Goal: Task Accomplishment & Management: Complete application form

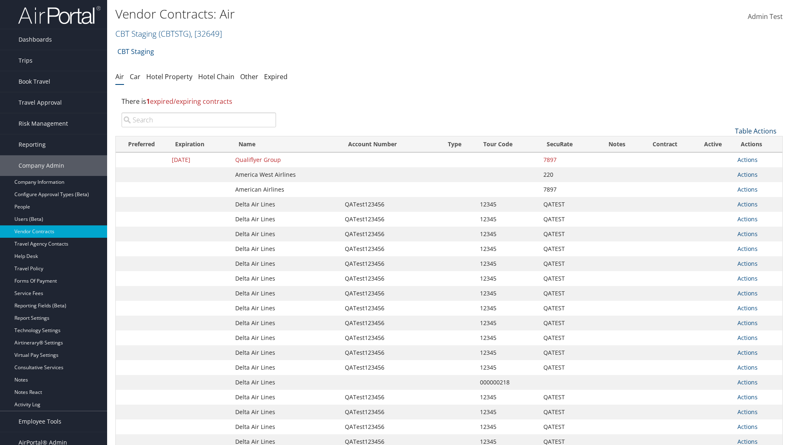
click at [755, 131] on link "Table Actions" at bounding box center [756, 130] width 42 height 9
click at [728, 144] on link "Create New Contract" at bounding box center [728, 144] width 108 height 14
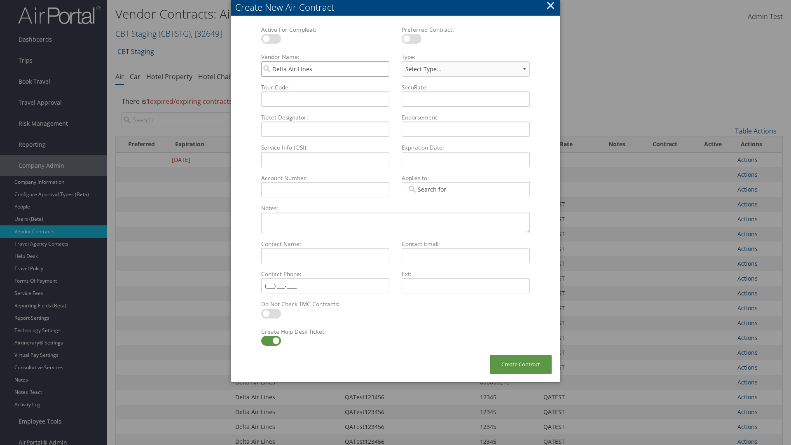
type input "Delta Air Lines"
type input "QATest123456"
type input "12345"
type input "QATEST"
click at [271, 341] on label at bounding box center [271, 341] width 20 height 10
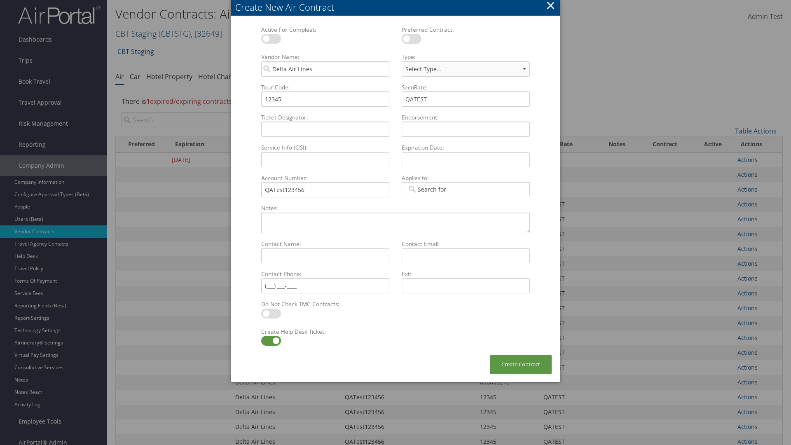
click at [271, 341] on input "checkbox" at bounding box center [267, 341] width 5 height 5
checkbox input "false"
select select "[object Object]"
click at [520, 364] on button "Create Contract" at bounding box center [521, 364] width 62 height 19
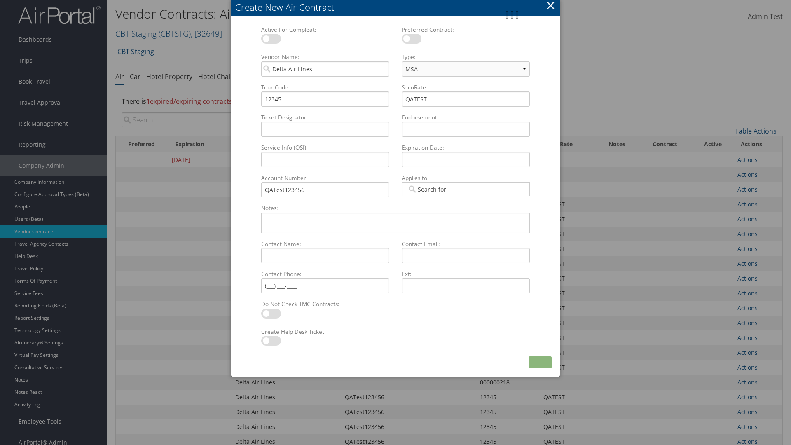
scroll to position [93, 0]
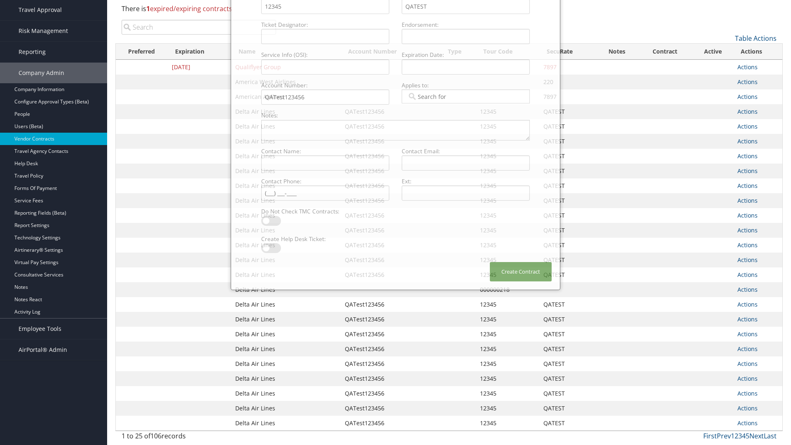
click at [198, 35] on input "search" at bounding box center [198, 27] width 154 height 15
type input "QATest123456"
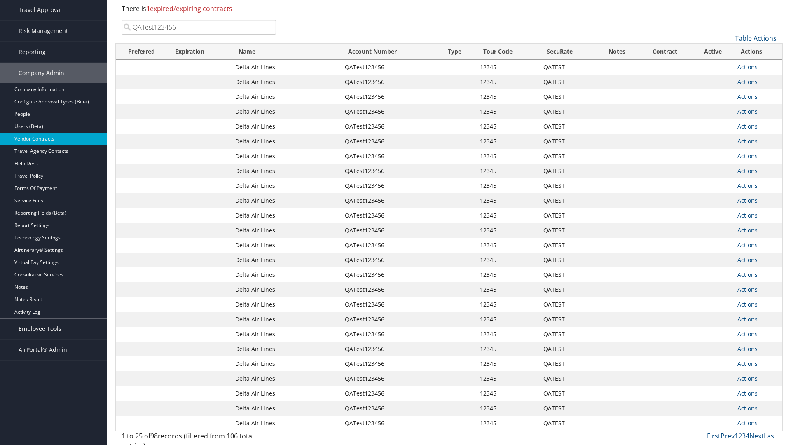
scroll to position [0, 0]
